Goal: Task Accomplishment & Management: Complete application form

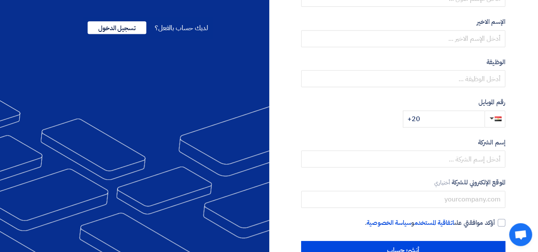
scroll to position [214, 0]
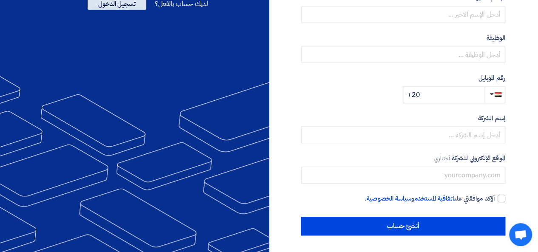
type input "[EMAIL_ADDRESS][DOMAIN_NAME]"
click at [121, 10] on span "تسجيل الدخول" at bounding box center [117, 3] width 59 height 13
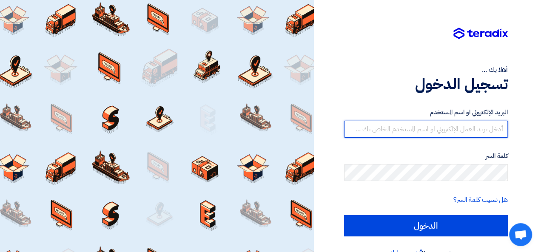
type input "[EMAIL_ADDRESS][DOMAIN_NAME]"
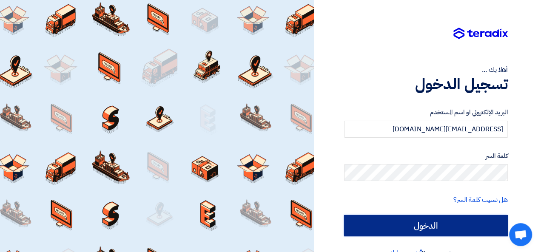
click at [433, 230] on input "الدخول" at bounding box center [426, 225] width 164 height 21
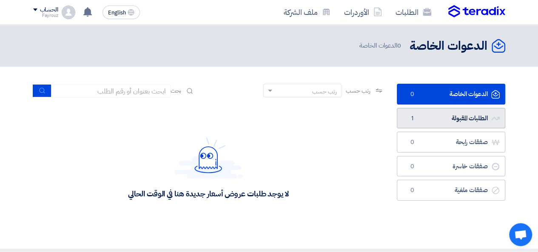
click at [462, 117] on link "الطلبات المقبولة الطلبات المقبولة 1" at bounding box center [451, 118] width 108 height 21
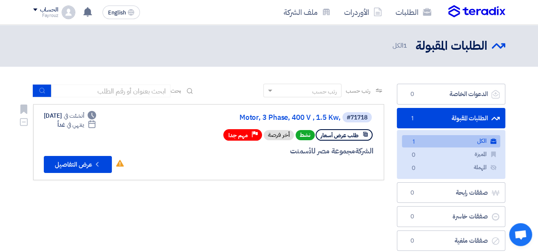
click at [362, 134] on icon at bounding box center [365, 134] width 6 height 6
click at [366, 135] on icon at bounding box center [365, 134] width 6 height 6
click at [74, 165] on button "Check details عرض التفاصيل" at bounding box center [78, 164] width 68 height 17
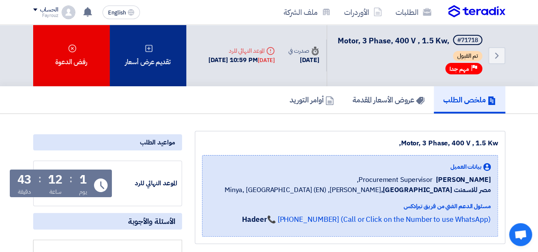
click at [139, 65] on div "تقديم عرض أسعار" at bounding box center [148, 56] width 77 height 62
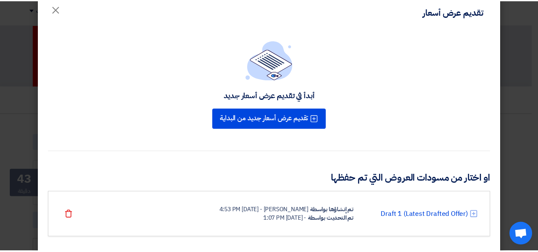
scroll to position [30, 0]
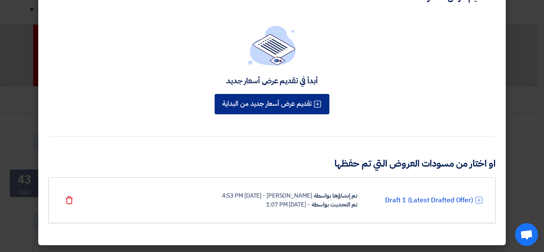
click at [315, 104] on button "تقديم عرض أسعار جديد من البداية" at bounding box center [272, 104] width 115 height 20
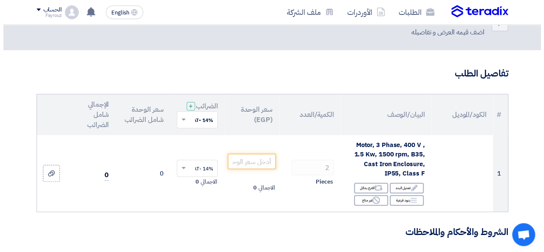
scroll to position [43, 0]
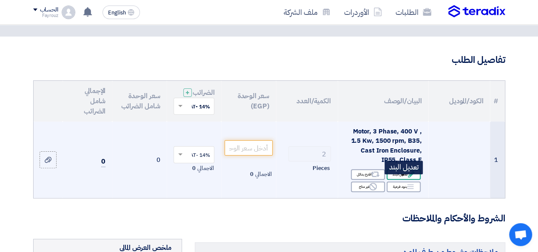
click at [405, 180] on div "Edit تعديل البند" at bounding box center [403, 174] width 34 height 11
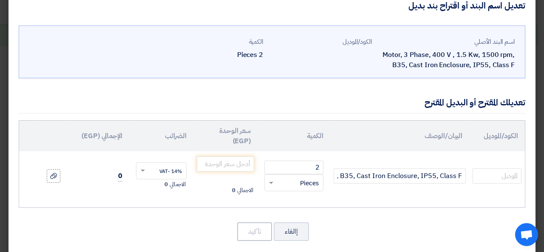
scroll to position [28, 0]
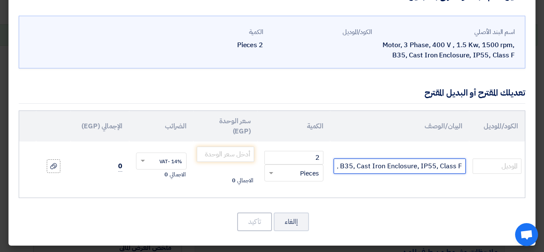
click at [372, 166] on input "Motor, 3 Phase, 400 V , 1.5 Kw, 1500 rpm, B35, Cast Iron Enclosure, IP55, Class…" at bounding box center [400, 166] width 132 height 15
paste input "Class FYE3-90L-4-B34 1.5KW ,1420rpm ,IP55"
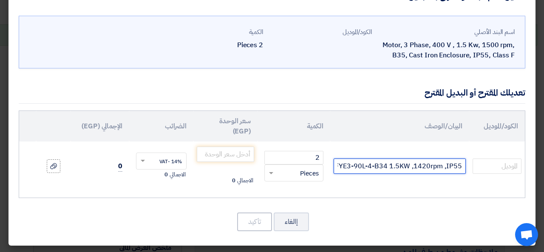
scroll to position [0, -20]
type input "Class FYE3-90L-4-B34 1.5KW ,1420rpm ,IP55"
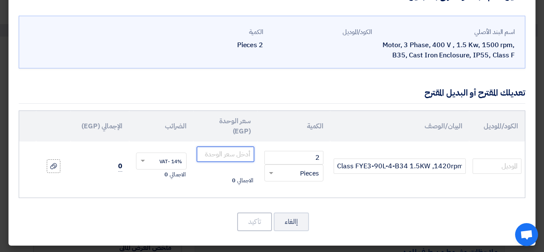
click at [232, 154] on input "number" at bounding box center [225, 154] width 57 height 15
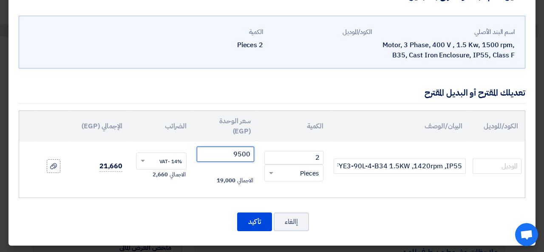
type input "9500"
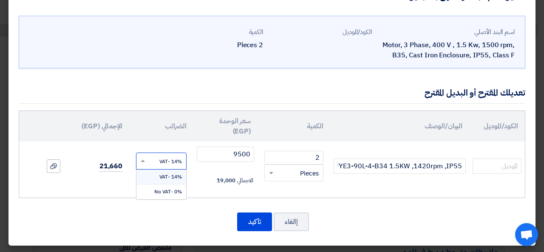
click at [147, 162] on span at bounding box center [141, 161] width 11 height 8
click at [172, 176] on span "14% -VAT" at bounding box center [170, 177] width 23 height 8
click at [57, 164] on icon at bounding box center [53, 166] width 7 height 7
click at [0, 0] on input "file" at bounding box center [0, 0] width 0 height 0
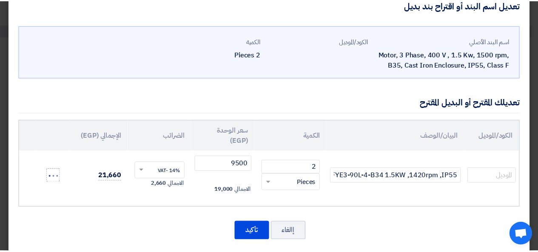
scroll to position [28, 0]
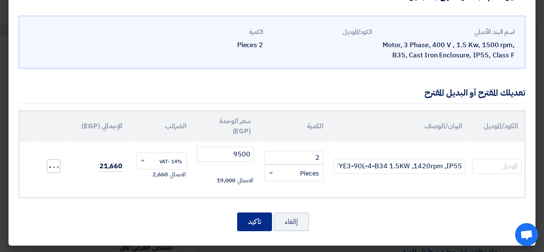
click at [259, 225] on button "تأكيد" at bounding box center [254, 222] width 35 height 19
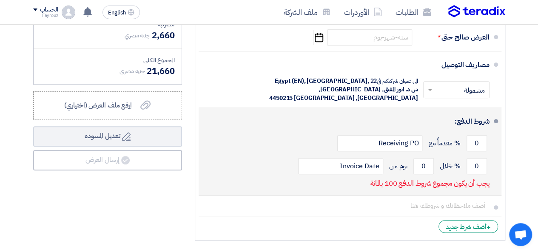
scroll to position [170, 0]
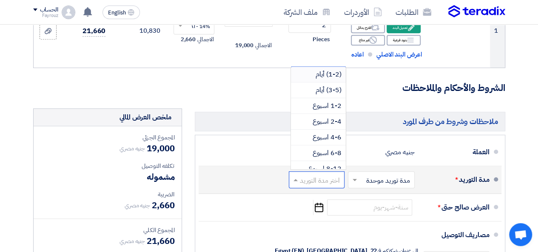
click at [322, 184] on input "text" at bounding box center [314, 180] width 51 height 12
click at [326, 95] on span "(3-5) أيام" at bounding box center [328, 90] width 26 height 10
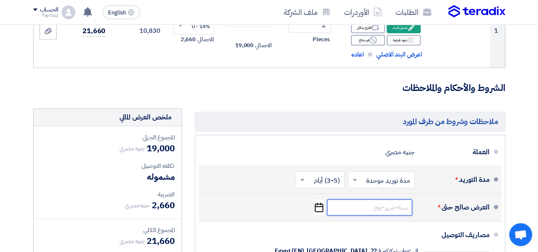
click at [385, 216] on input at bounding box center [369, 207] width 85 height 16
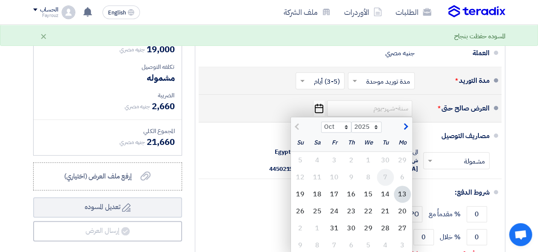
scroll to position [298, 0]
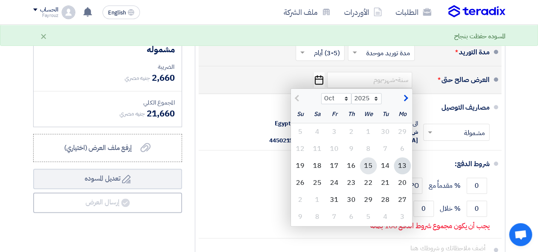
click at [367, 172] on div "15" at bounding box center [368, 165] width 17 height 17
type input "[DATE]"
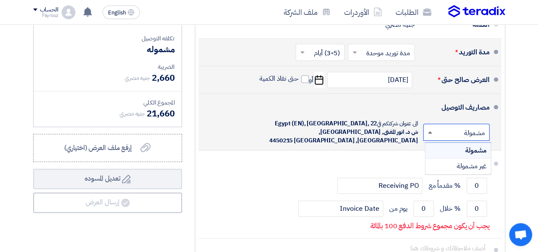
click at [429, 133] on span at bounding box center [430, 132] width 4 height 2
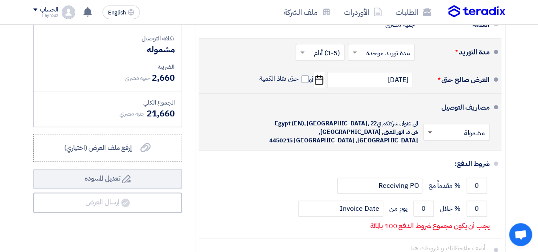
click at [429, 134] on span at bounding box center [430, 132] width 4 height 3
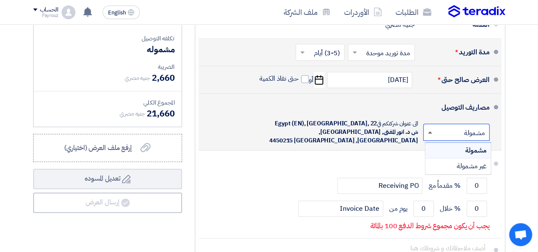
click at [430, 133] on span at bounding box center [430, 132] width 4 height 2
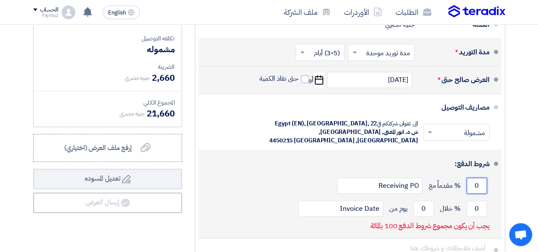
click at [479, 191] on input "0" at bounding box center [476, 186] width 20 height 16
drag, startPoint x: 473, startPoint y: 215, endPoint x: 479, endPoint y: 215, distance: 5.5
click at [479, 215] on input "0" at bounding box center [476, 209] width 20 height 16
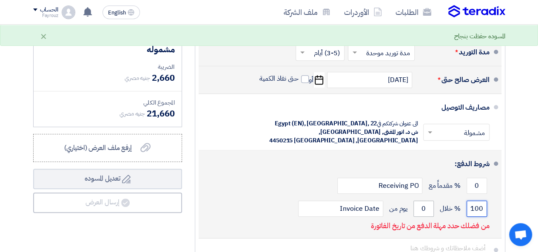
type input "100"
drag, startPoint x: 417, startPoint y: 215, endPoint x: 426, endPoint y: 216, distance: 8.6
click at [426, 216] on input "0" at bounding box center [423, 209] width 20 height 16
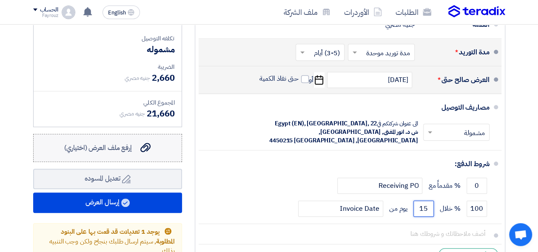
type input "15"
click at [108, 153] on span "إرفع ملف العرض (اختياري)" at bounding box center [98, 148] width 68 height 10
click at [0, 0] on input "إرفع ملف العرض (اختياري) إرفع ملف العرض (اختياري)" at bounding box center [0, 0] width 0 height 0
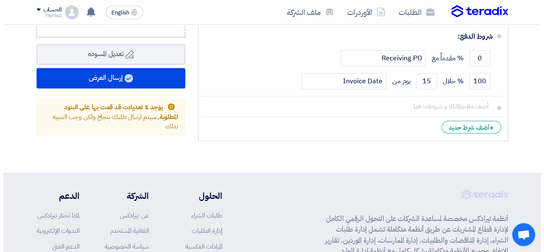
scroll to position [383, 0]
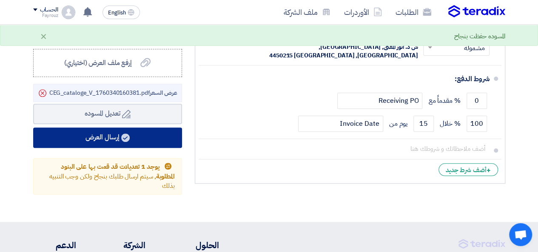
click at [105, 142] on button "إرسال العرض" at bounding box center [107, 138] width 149 height 20
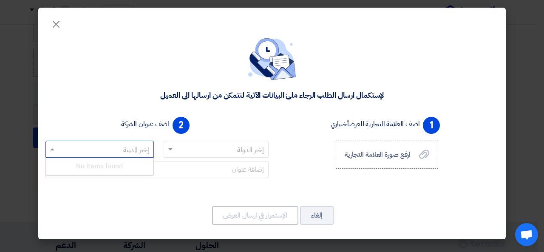
click at [53, 148] on span at bounding box center [51, 149] width 11 height 10
click at [91, 164] on div "No items found" at bounding box center [100, 166] width 108 height 17
type input "م"
type input "زهراء مدينة نصر"
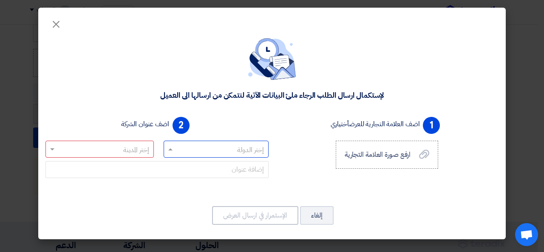
click at [196, 145] on input "text" at bounding box center [221, 150] width 88 height 14
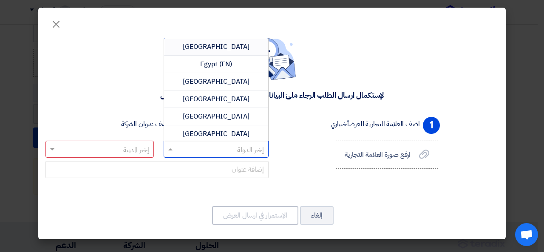
click at [218, 45] on span "[GEOGRAPHIC_DATA]" at bounding box center [216, 47] width 67 height 10
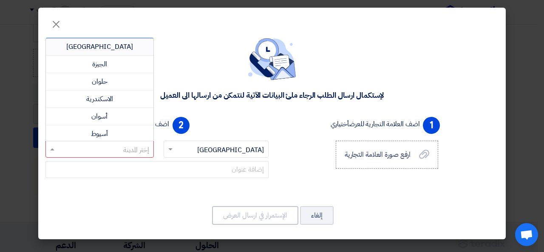
click at [123, 147] on input "text" at bounding box center [104, 150] width 91 height 14
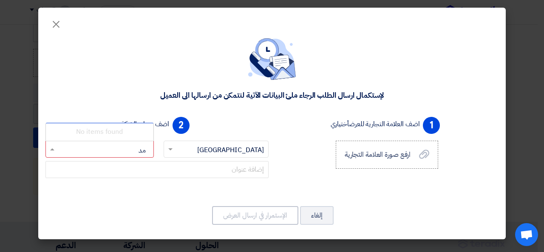
type input "م"
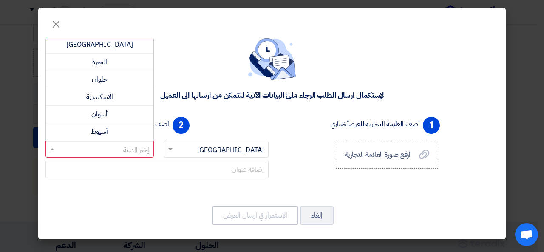
scroll to position [0, 0]
click at [129, 48] on div "[GEOGRAPHIC_DATA]" at bounding box center [100, 46] width 108 height 17
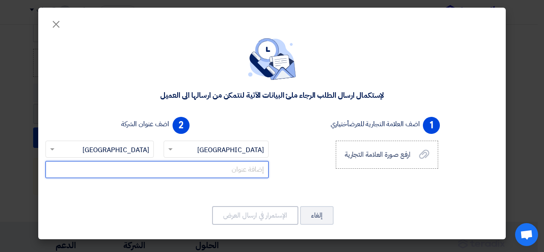
click at [251, 170] on input "text" at bounding box center [156, 169] width 223 height 17
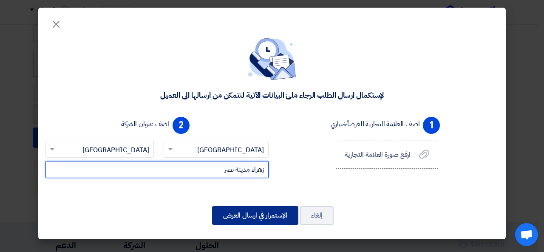
type input "زهراء مدينة نصر"
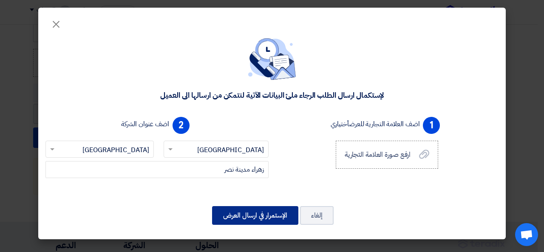
click at [249, 219] on button "الإستمرار في ارسال العرض" at bounding box center [255, 215] width 86 height 19
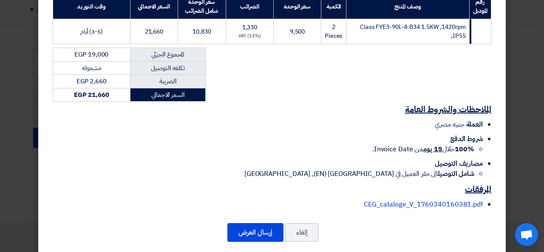
scroll to position [145, 0]
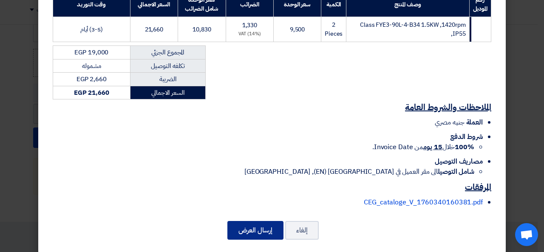
click at [259, 221] on button "إرسال العرض" at bounding box center [255, 230] width 56 height 19
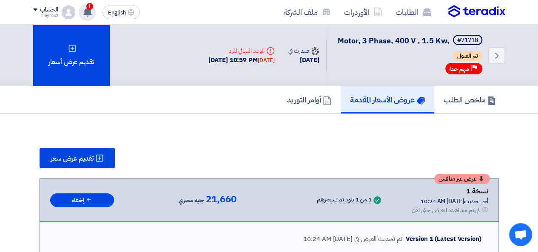
click at [87, 13] on use at bounding box center [87, 11] width 9 height 9
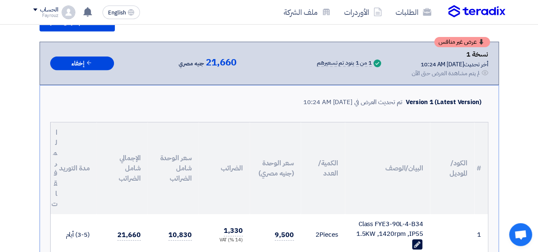
scroll to position [170, 0]
